Goal: Navigation & Orientation: Go to known website

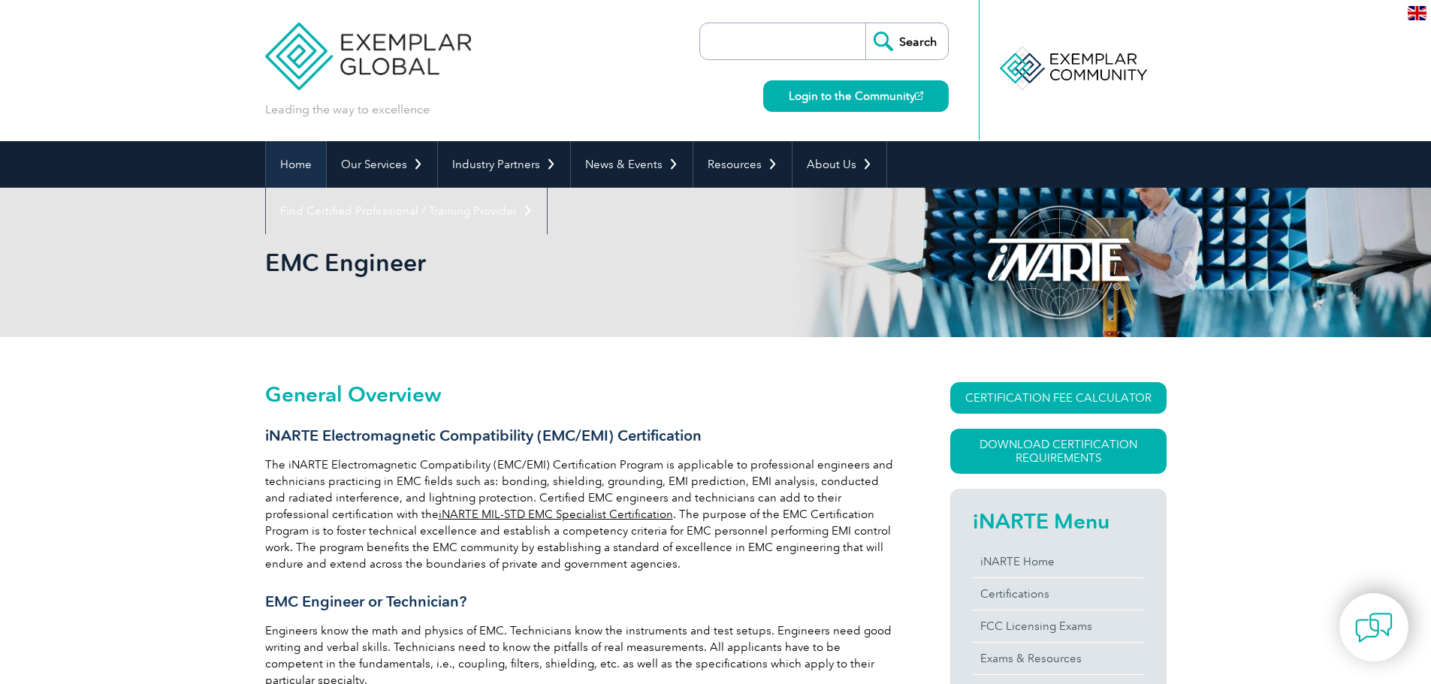
click at [290, 159] on link "Home" at bounding box center [296, 164] width 60 height 47
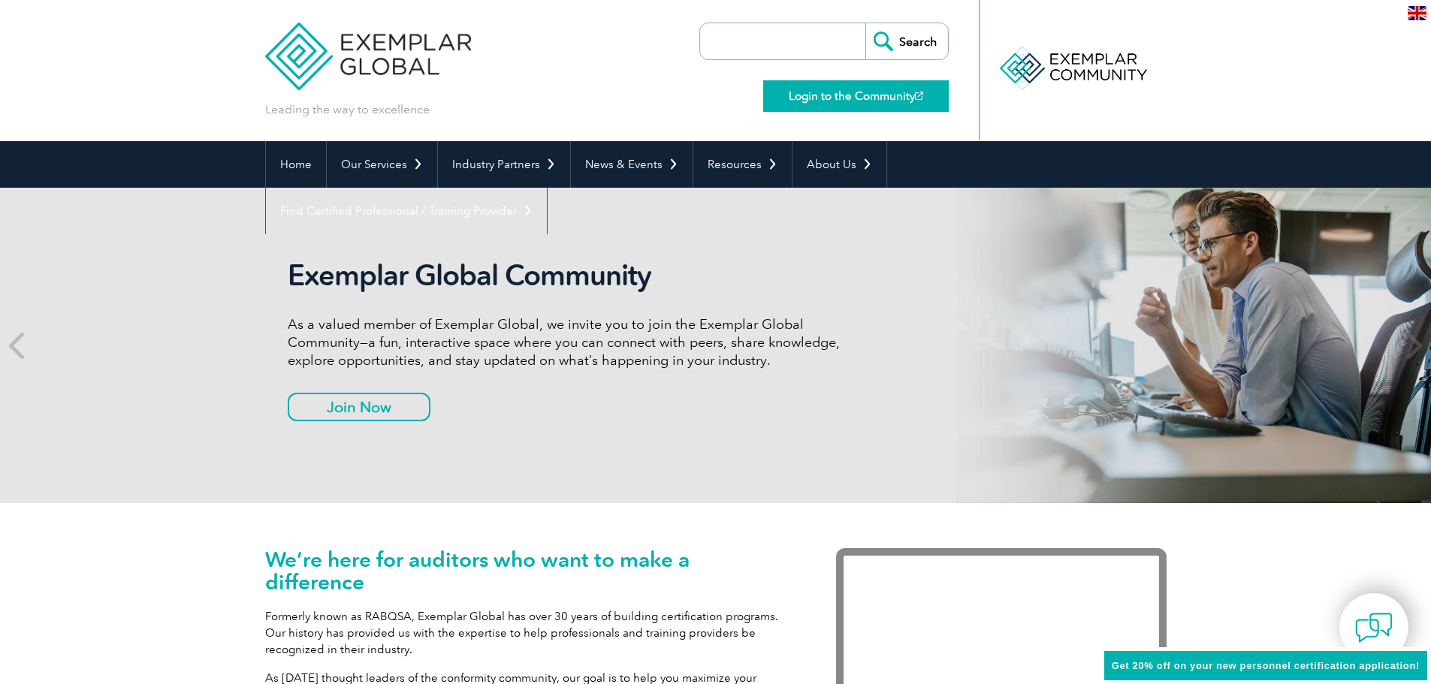
click at [835, 92] on link "Login to the Community" at bounding box center [856, 96] width 186 height 32
